Goal: Task Accomplishment & Management: Manage account settings

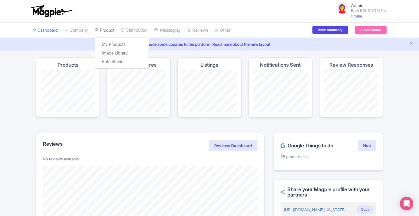
click at [111, 26] on link "Product" at bounding box center [105, 31] width 20 height 16
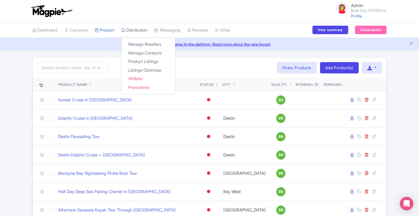
click at [136, 30] on link "Distribution" at bounding box center [134, 31] width 26 height 16
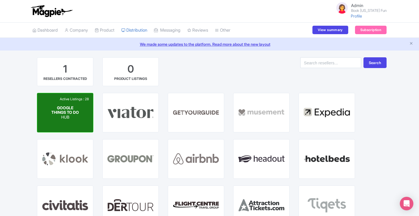
click at [63, 108] on span "GOOGLE THINGS TO DO" at bounding box center [65, 110] width 28 height 10
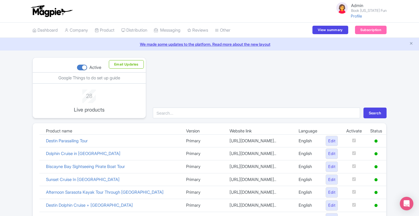
click at [81, 66] on div at bounding box center [82, 68] width 10 height 6
click at [81, 66] on input "Active" at bounding box center [79, 68] width 4 height 4
checkbox input "false"
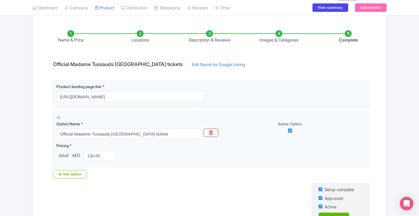
scroll to position [89, 0]
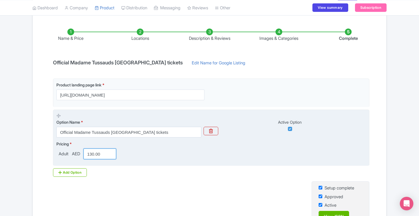
drag, startPoint x: 90, startPoint y: 153, endPoint x: 107, endPoint y: 153, distance: 16.4
click at [107, 153] on input "130.00" at bounding box center [99, 153] width 33 height 11
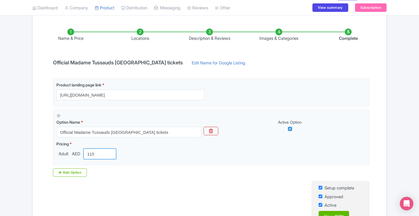
scroll to position [144, 0]
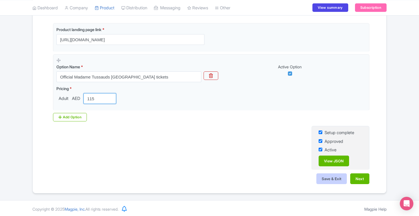
type input "115"
click at [330, 175] on button "Save & Exit" at bounding box center [331, 178] width 30 height 11
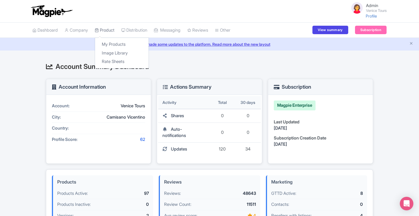
click at [106, 32] on link "Product" at bounding box center [105, 31] width 20 height 16
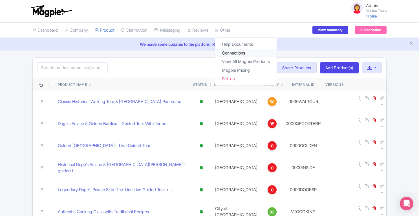
click at [234, 53] on link "Connections" at bounding box center [245, 53] width 61 height 9
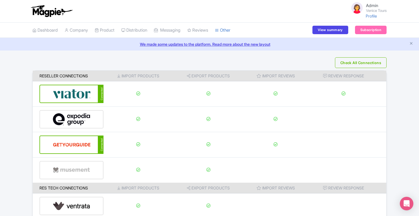
scroll to position [87, 0]
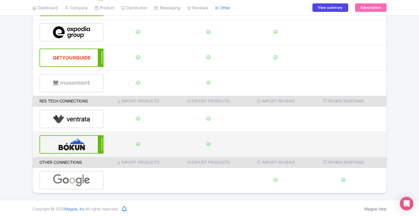
click at [76, 149] on img at bounding box center [72, 144] width 38 height 17
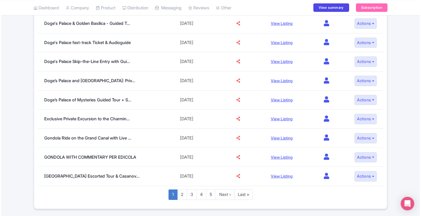
scroll to position [335, 0]
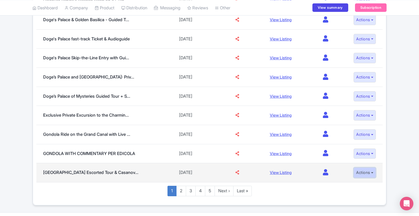
click at [361, 167] on button "Actions" at bounding box center [365, 172] width 22 height 10
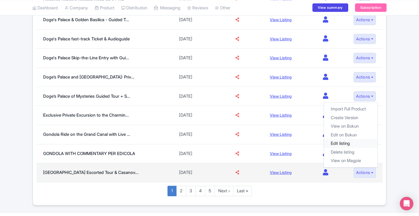
click at [344, 139] on link "Edit listing" at bounding box center [351, 143] width 54 height 9
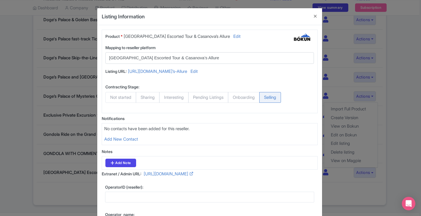
click at [238, 58] on input "Grand Canal Palace Escorted Tour & Casanova’s Allure" at bounding box center [206, 58] width 195 height 6
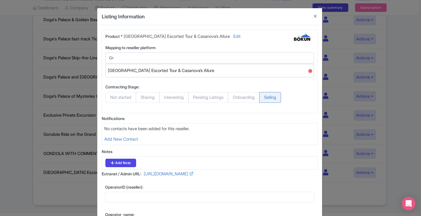
type input "G"
type input "1"
type input "V"
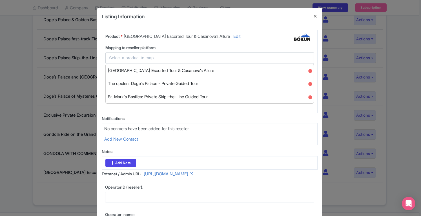
click at [402, 154] on div "Listing Information Product * Grand Canal Palace Escorted Tour & Casanova’s All…" at bounding box center [210, 108] width 421 height 216
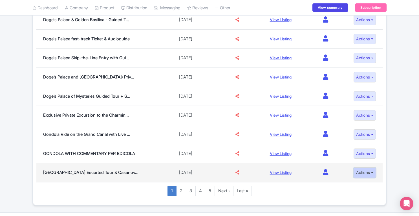
click at [361, 169] on button "Actions" at bounding box center [365, 172] width 22 height 10
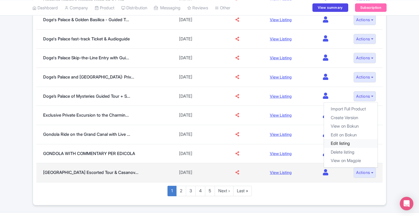
click at [339, 139] on link "Edit listing" at bounding box center [351, 143] width 54 height 9
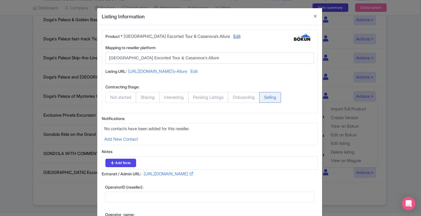
click at [239, 36] on link "Edit" at bounding box center [236, 37] width 7 height 8
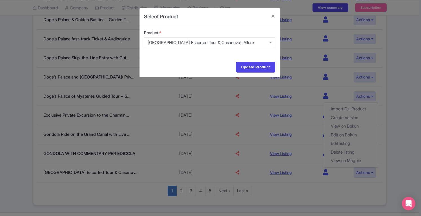
scroll to position [167, 0]
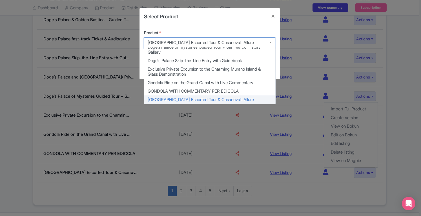
click at [245, 43] on div "[GEOGRAPHIC_DATA] Escorted Tour & Casanova’s Allure" at bounding box center [201, 42] width 106 height 5
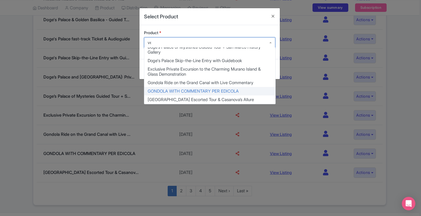
scroll to position [0, 0]
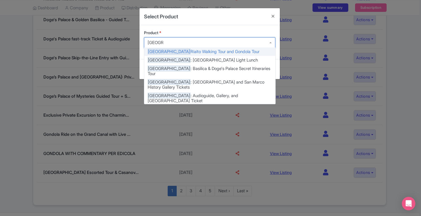
type input "venice 1"
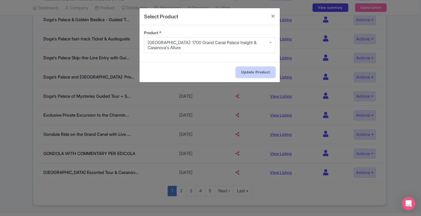
click at [254, 67] on input "Update Product" at bounding box center [255, 72] width 39 height 11
type input "Updating..."
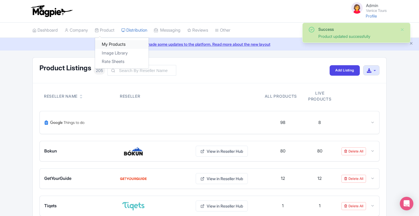
click at [107, 42] on link "My Products" at bounding box center [122, 44] width 54 height 9
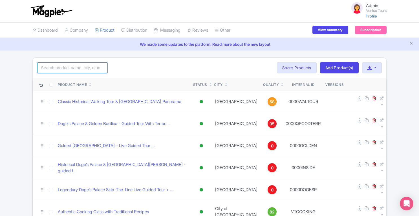
click at [92, 70] on input "search" at bounding box center [72, 67] width 70 height 11
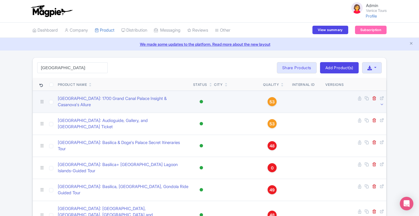
click at [383, 102] on icon at bounding box center [382, 104] width 4 height 4
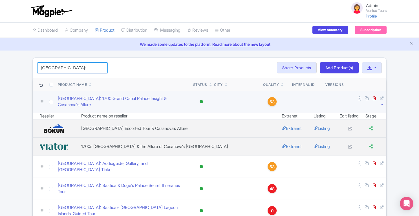
click at [68, 65] on input "venice:" at bounding box center [72, 67] width 70 height 11
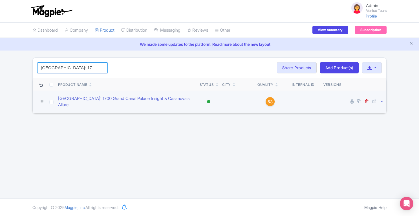
type input "venice: 17"
click at [384, 99] on icon at bounding box center [382, 101] width 4 height 4
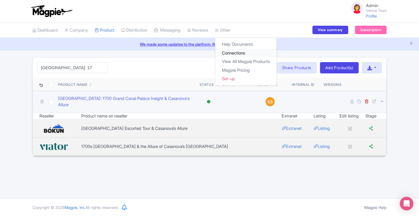
click at [231, 52] on link "Connections" at bounding box center [245, 53] width 61 height 9
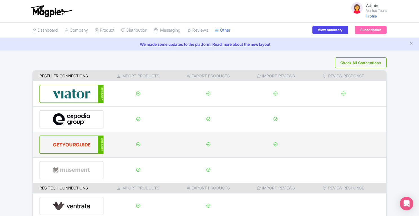
click at [75, 138] on img at bounding box center [72, 144] width 38 height 17
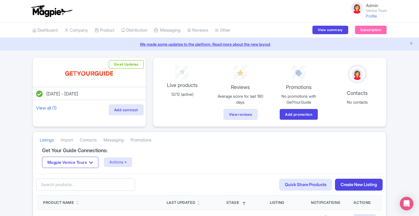
click at [77, 185] on input "text" at bounding box center [85, 184] width 99 height 13
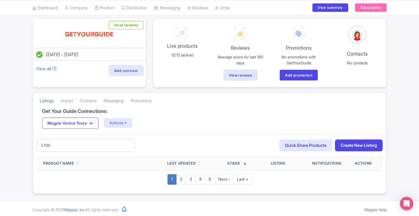
drag, startPoint x: 58, startPoint y: 145, endPoint x: 29, endPoint y: 146, distance: 29.6
click at [29, 146] on div "Jul 17, 2025 - Jul 17, 2026 View all (1) Add contract Email Updates 12 Live pro…" at bounding box center [209, 106] width 361 height 176
type input "V"
click at [22, 79] on div "Jul 17, 2025 - Jul 17, 2026 View all (1) Add contract Email Updates 12 Live pro…" at bounding box center [209, 106] width 419 height 176
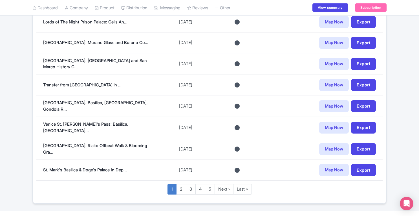
scroll to position [430, 0]
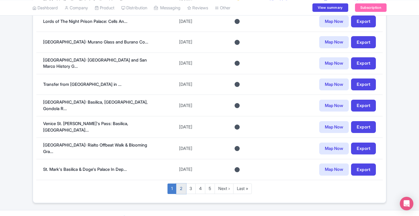
click at [179, 183] on link "2" at bounding box center [181, 188] width 10 height 10
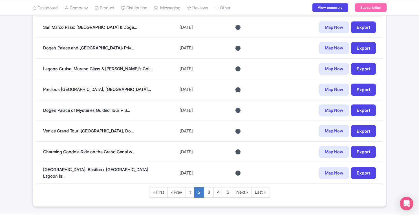
scroll to position [452, 0]
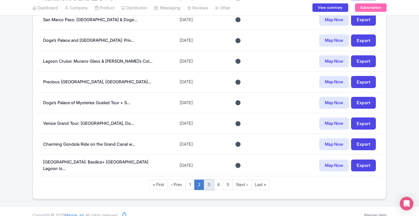
click at [208, 179] on link "3" at bounding box center [209, 184] width 10 height 10
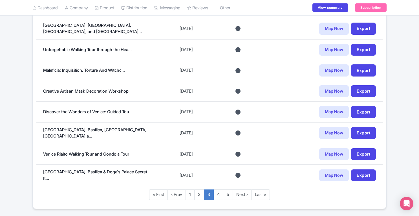
scroll to position [452, 0]
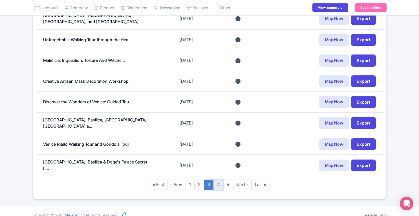
click at [220, 179] on link "4" at bounding box center [218, 184] width 10 height 10
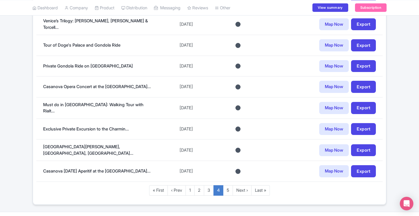
scroll to position [452, 0]
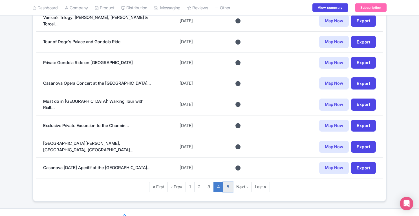
click at [227, 182] on link "5" at bounding box center [228, 187] width 10 height 10
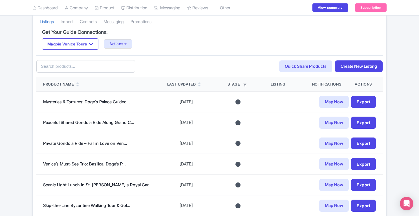
scroll to position [89, 0]
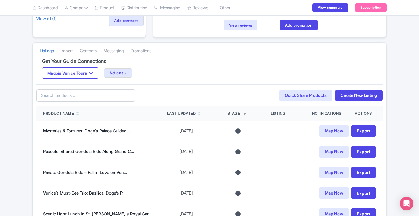
click at [92, 92] on input "text" at bounding box center [85, 95] width 99 height 13
type input "1700"
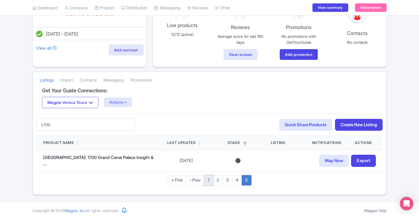
click at [209, 178] on link "1" at bounding box center [208, 180] width 9 height 10
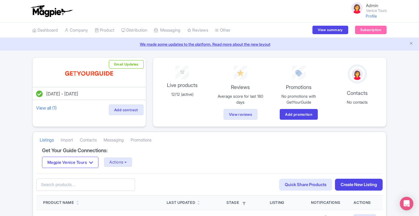
scroll to position [55, 0]
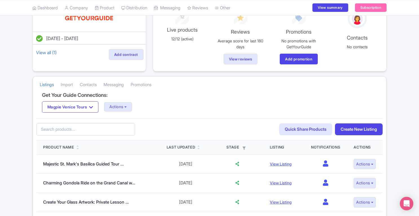
click at [104, 128] on input "text" at bounding box center [85, 129] width 99 height 13
type input "1700"
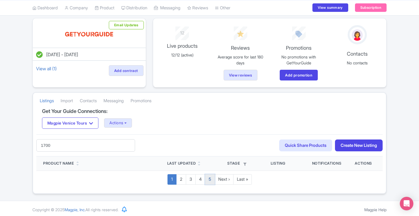
click at [209, 177] on link "5" at bounding box center [210, 179] width 10 height 10
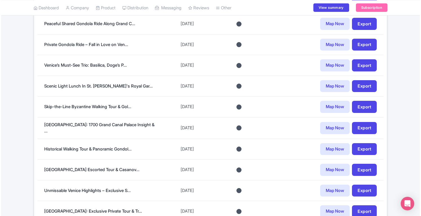
scroll to position [214, 0]
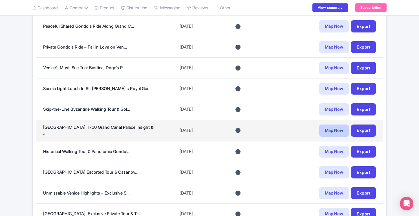
click at [329, 127] on link "Map Now" at bounding box center [334, 130] width 30 height 12
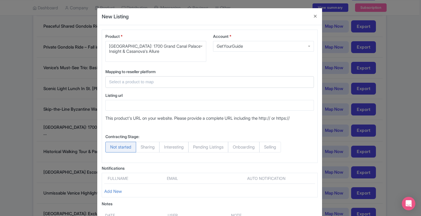
click at [207, 80] on input "text" at bounding box center [206, 82] width 195 height 6
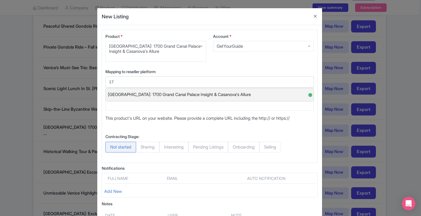
click at [203, 91] on span "Venice: 1700 Grand Canal Palace Insight & Casanova's Allure" at bounding box center [179, 94] width 143 height 9
type input "Venice: 1700 Grand Canal Palace Insight & Casanova's Allure"
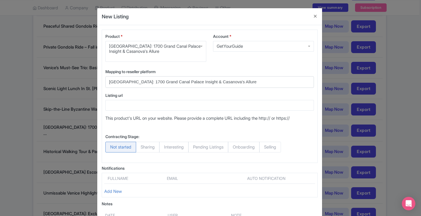
drag, startPoint x: 419, startPoint y: 73, endPoint x: 421, endPoint y: 79, distance: 6.1
click at [419, 79] on div "New Listing Product * Venice: 1700 Grand Canal Palace Insight & Casanova's Allu…" at bounding box center [210, 108] width 421 height 216
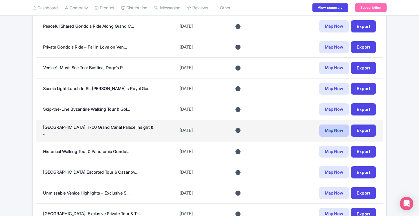
click at [330, 130] on link "Map Now" at bounding box center [334, 130] width 30 height 12
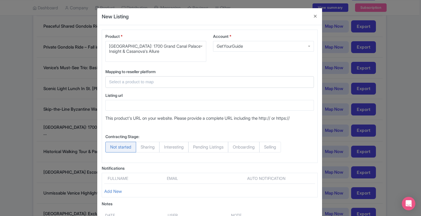
click at [171, 81] on input "text" at bounding box center [206, 82] width 195 height 6
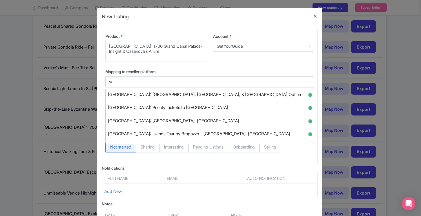
type input "v"
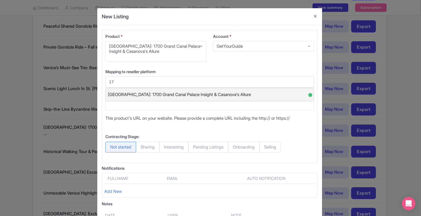
click at [174, 95] on span "Venice: 1700 Grand Canal Palace Insight & Casanova's Allure" at bounding box center [179, 94] width 143 height 9
type input "Venice: 1700 Grand Canal Palace Insight & Casanova's Allure"
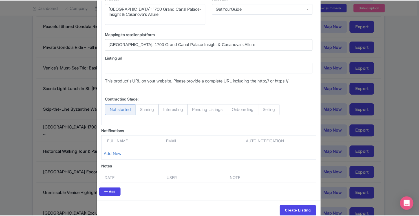
scroll to position [42, 0]
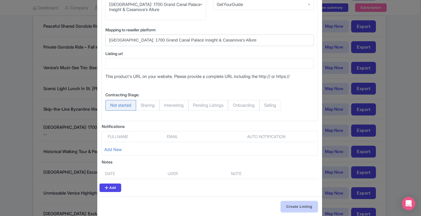
click at [296, 206] on input "Create Listing" at bounding box center [299, 206] width 37 height 11
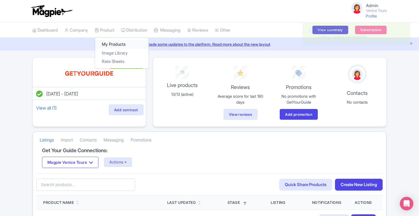
click at [111, 43] on link "My Products" at bounding box center [122, 44] width 54 height 9
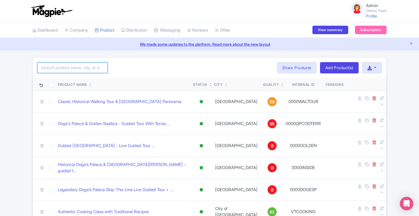
click at [80, 69] on input "search" at bounding box center [72, 67] width 70 height 11
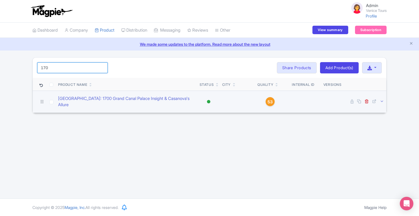
type input "170"
click at [382, 100] on icon at bounding box center [382, 101] width 4 height 4
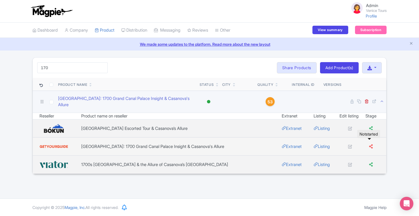
click at [369, 144] on icon at bounding box center [371, 146] width 4 height 4
click at [348, 144] on icon at bounding box center [350, 146] width 4 height 4
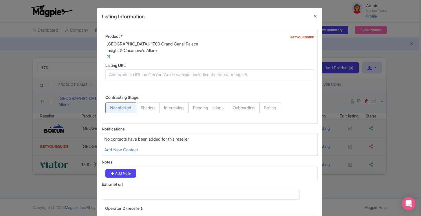
click at [271, 106] on span "Selling" at bounding box center [270, 107] width 22 height 11
click at [265, 106] on input "Selling" at bounding box center [262, 105] width 6 height 6
radio input "true"
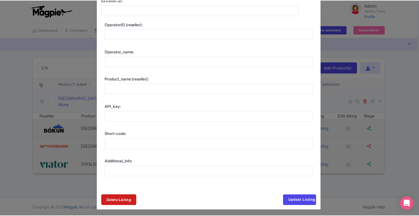
scroll to position [184, 0]
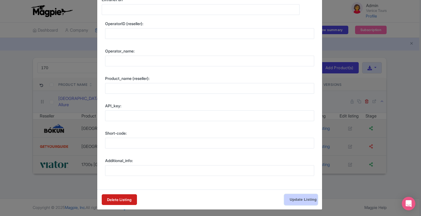
click at [299, 197] on input "Update Listing" at bounding box center [301, 199] width 33 height 11
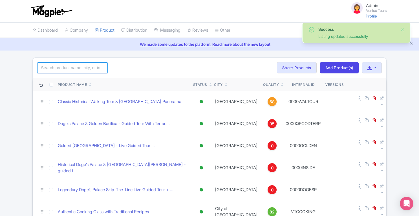
click at [89, 68] on input "search" at bounding box center [72, 67] width 70 height 11
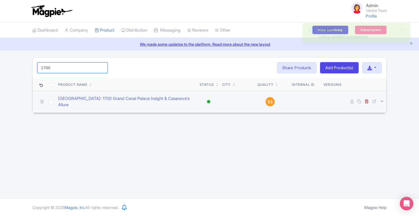
type input "1700"
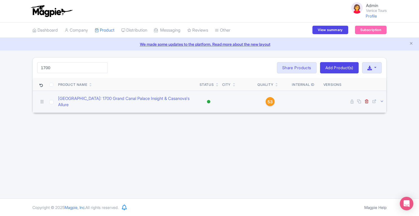
click at [381, 99] on icon at bounding box center [382, 101] width 4 height 4
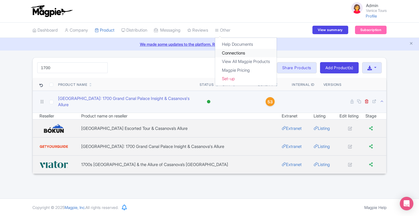
click at [233, 53] on link "Connections" at bounding box center [245, 53] width 61 height 9
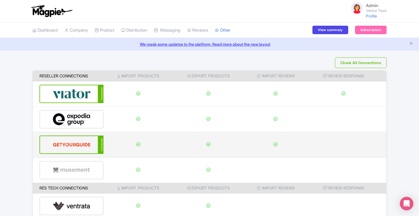
click at [55, 134] on td "Connected" at bounding box center [68, 144] width 71 height 25
click at [57, 141] on img at bounding box center [72, 144] width 38 height 17
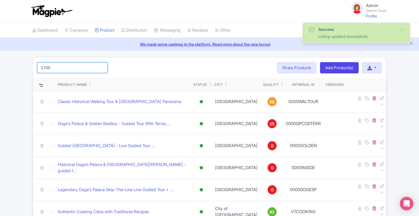
click at [79, 69] on input "1700" at bounding box center [72, 67] width 70 height 11
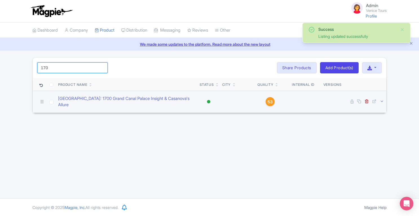
type input "170"
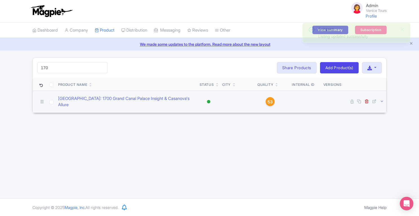
click at [383, 99] on icon at bounding box center [382, 101] width 4 height 4
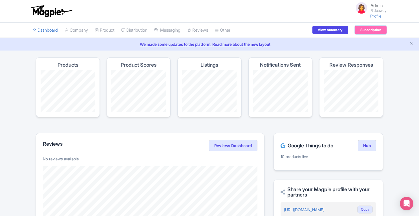
click at [367, 29] on link "Subscription" at bounding box center [371, 30] width 32 height 8
click at [79, 30] on link "Company" at bounding box center [76, 31] width 23 height 16
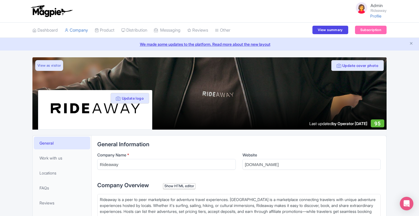
drag, startPoint x: 421, startPoint y: 71, endPoint x: 421, endPoint y: 143, distance: 71.9
click at [419, 143] on html "Admin Rideaway Profile Users Settings Sign out Dashboard Company SST Collector …" at bounding box center [209, 108] width 419 height 216
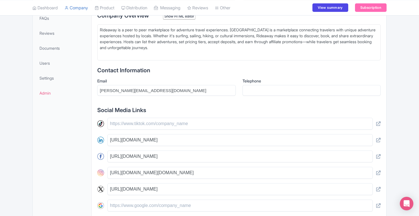
scroll to position [171, 0]
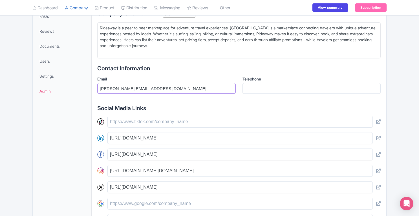
drag, startPoint x: 139, startPoint y: 87, endPoint x: 98, endPoint y: 88, distance: 41.2
click at [98, 88] on input "[PERSON_NAME][EMAIL_ADDRESS][DOMAIN_NAME]" at bounding box center [166, 88] width 138 height 11
